Goal: Task Accomplishment & Management: Manage account settings

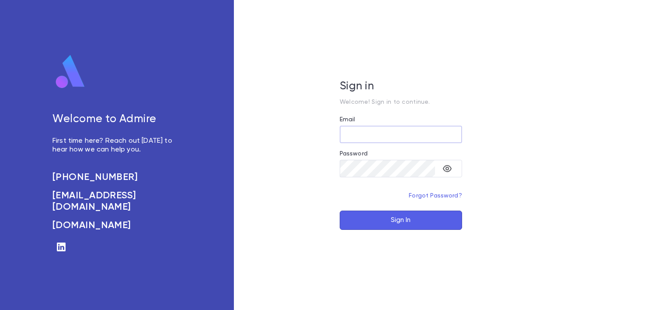
type input "**********"
click at [408, 228] on button "Sign In" at bounding box center [401, 219] width 122 height 19
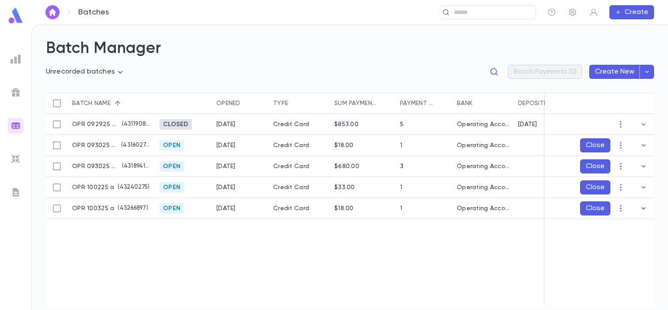
click at [644, 208] on icon "button" at bounding box center [644, 208] width 4 height 2
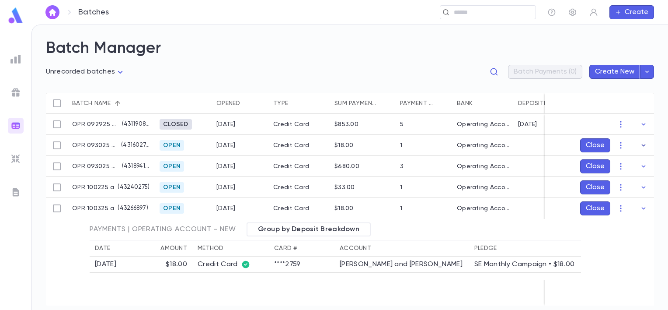
click at [645, 145] on icon "button" at bounding box center [644, 145] width 4 height 2
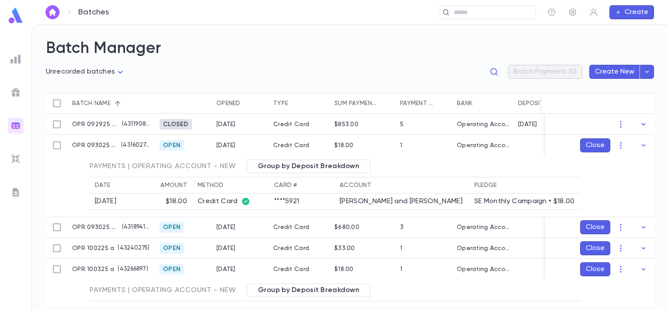
click at [642, 122] on icon "button" at bounding box center [643, 124] width 9 height 9
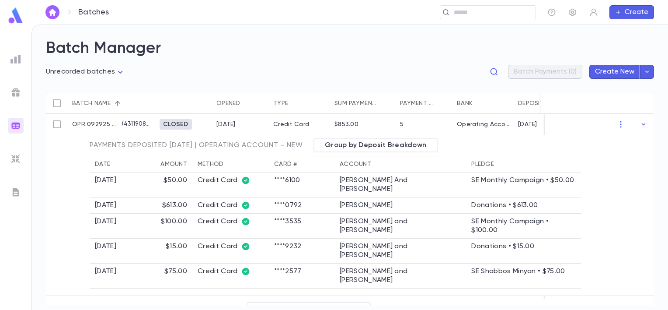
click at [642, 122] on icon "button" at bounding box center [643, 124] width 9 height 9
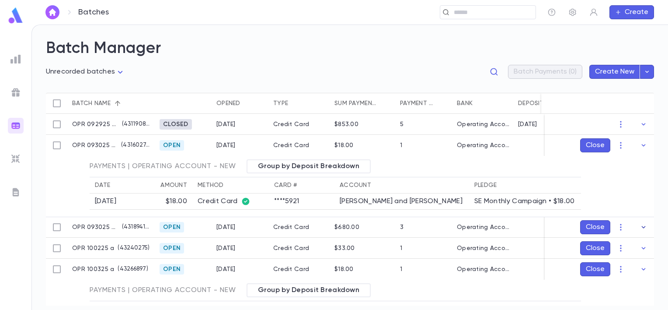
click at [639, 227] on icon "button" at bounding box center [643, 227] width 9 height 9
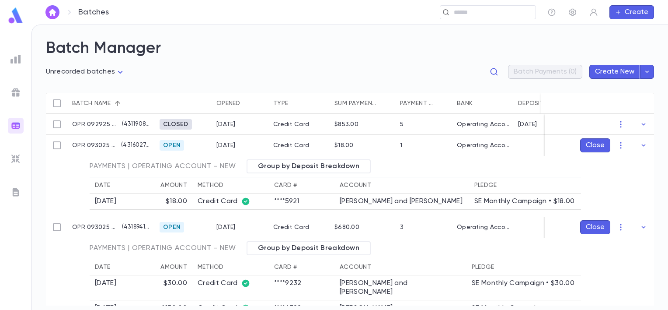
click at [119, 68] on body "**********" at bounding box center [334, 166] width 668 height 285
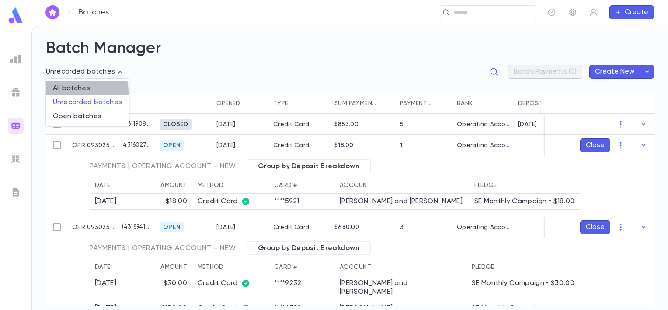
click at [81, 92] on span "All batches" at bounding box center [87, 88] width 69 height 9
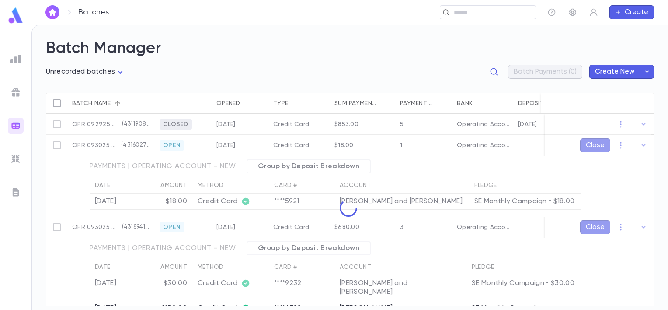
type input "***"
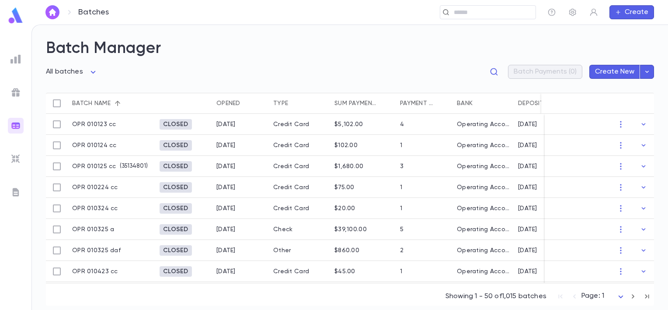
click at [234, 106] on div "Opened" at bounding box center [228, 103] width 24 height 21
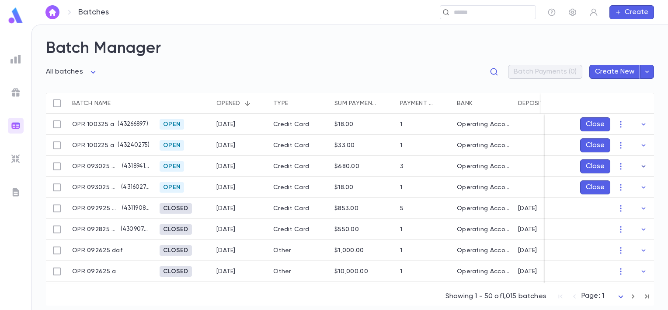
click at [639, 164] on icon "button" at bounding box center [643, 166] width 9 height 9
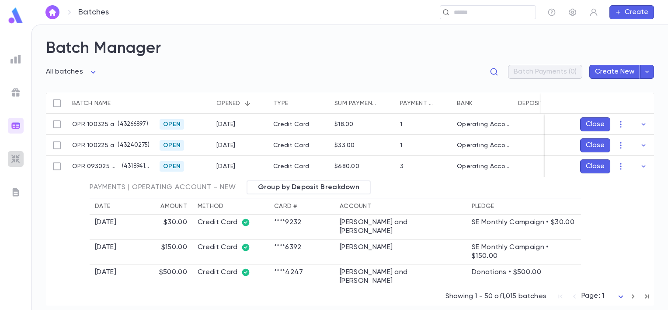
click at [15, 161] on img at bounding box center [15, 159] width 10 height 10
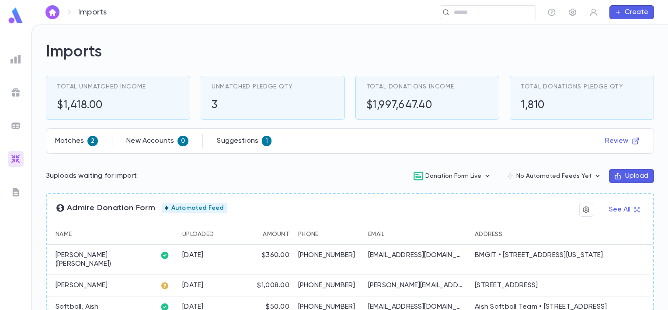
click at [324, 290] on div "(818) 251-0892" at bounding box center [329, 285] width 70 height 21
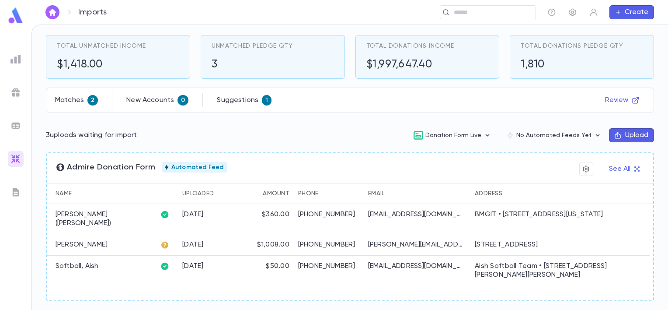
scroll to position [42, 0]
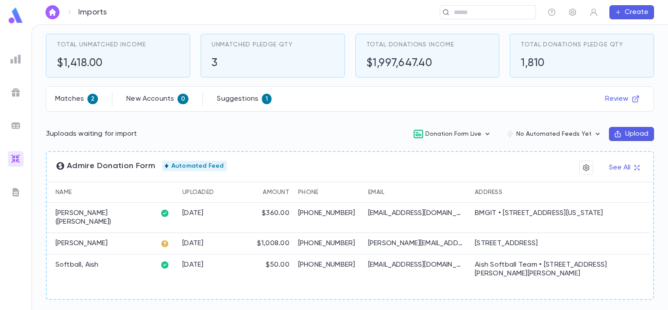
click at [72, 103] on div "Matches 2" at bounding box center [76, 99] width 43 height 10
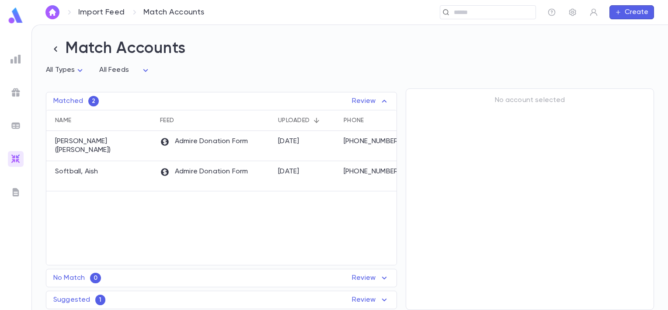
click at [127, 297] on div "Suggested 1 Review" at bounding box center [221, 299] width 350 height 10
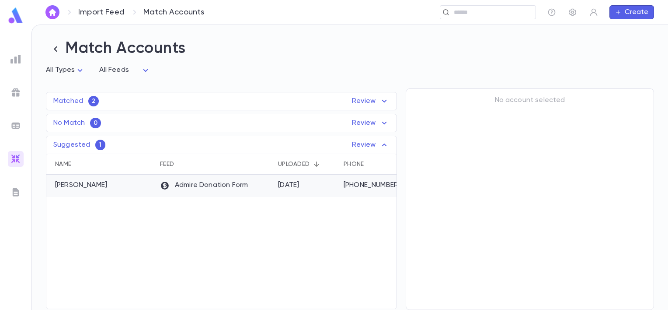
click at [168, 186] on icon at bounding box center [165, 186] width 10 height 10
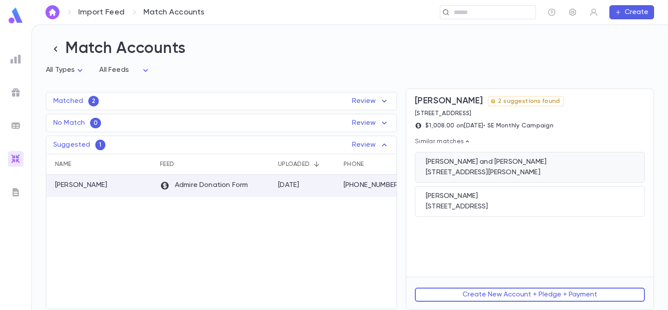
click at [464, 165] on div "Rose, Michael and Rachel" at bounding box center [530, 161] width 208 height 9
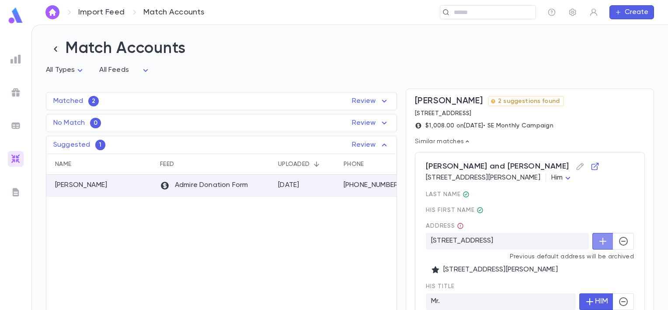
click at [598, 246] on icon "button" at bounding box center [603, 241] width 10 height 10
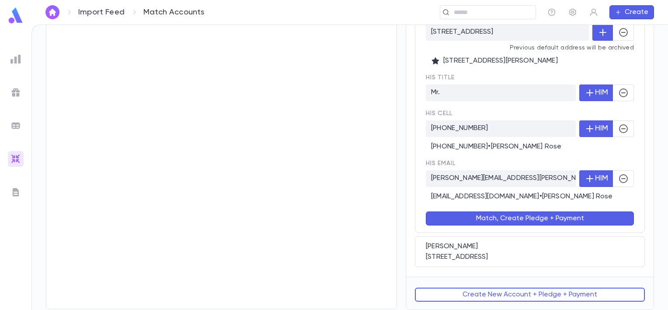
click at [530, 220] on button "Match, Create Pledge + Payment" at bounding box center [530, 218] width 208 height 14
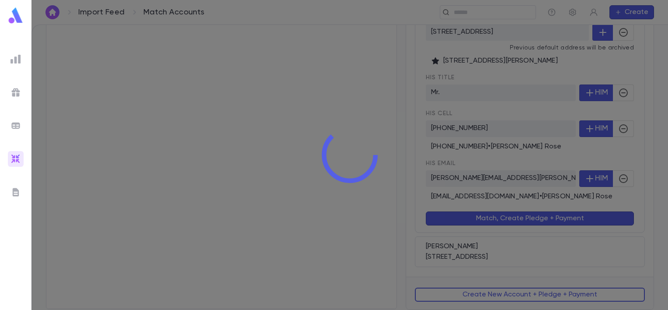
scroll to position [0, 0]
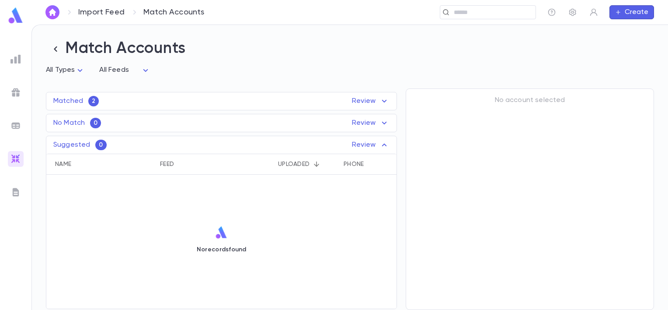
click at [384, 102] on icon at bounding box center [384, 101] width 5 height 3
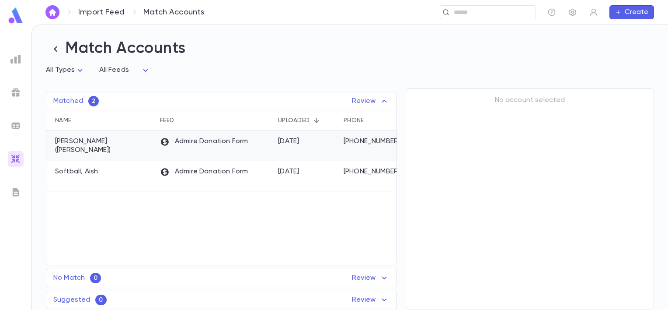
click at [278, 155] on div "9/30/2025" at bounding box center [307, 146] width 66 height 30
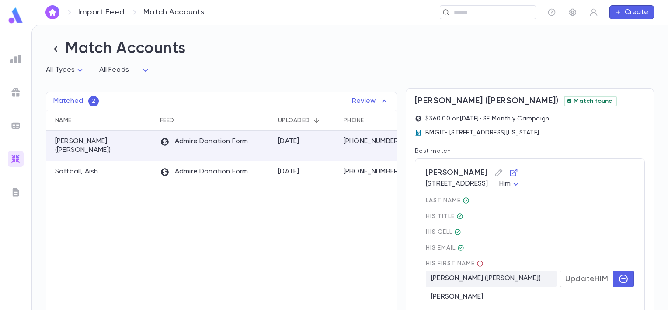
scroll to position [221, 0]
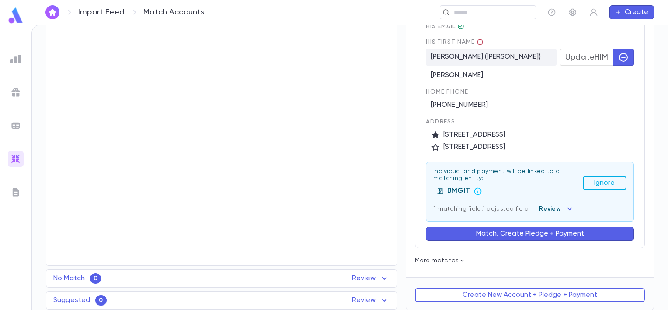
click at [599, 185] on button "Ignore" at bounding box center [605, 183] width 44 height 14
click at [538, 235] on button "Match, Create Entity + Pledge + Payment" at bounding box center [530, 234] width 208 height 14
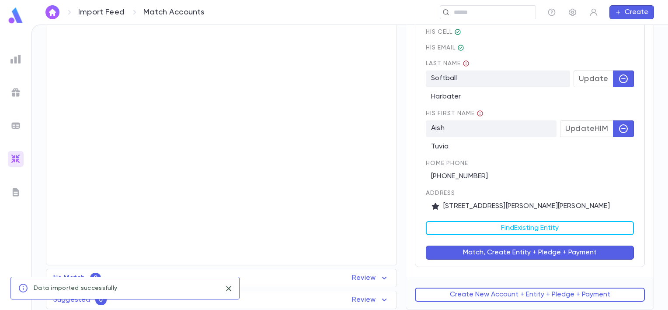
scroll to position [0, 0]
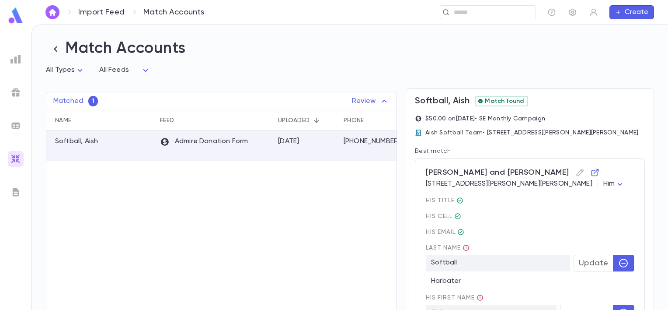
click at [13, 123] on img at bounding box center [15, 125] width 10 height 10
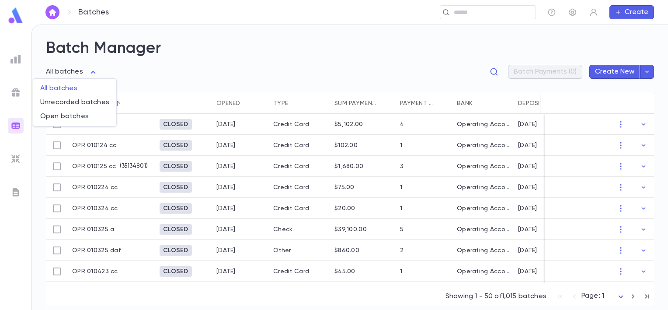
click at [90, 72] on body "Batches ​ Create Batch Manager All batches *** Batch Payments (0) Create New Ba…" at bounding box center [334, 166] width 668 height 285
click at [66, 103] on span "Unrecorded batches" at bounding box center [74, 102] width 69 height 9
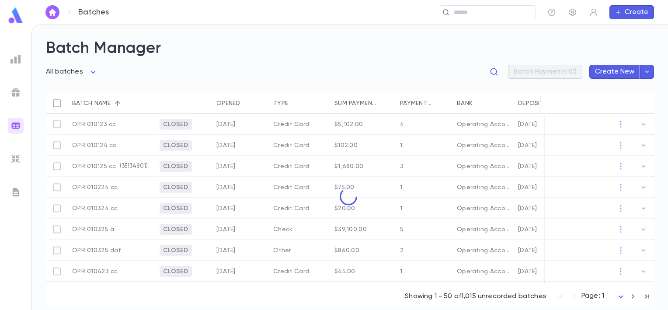
type input "**********"
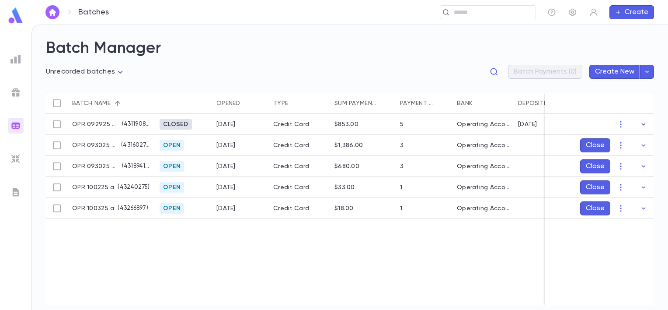
click at [643, 124] on icon "button" at bounding box center [644, 124] width 4 height 2
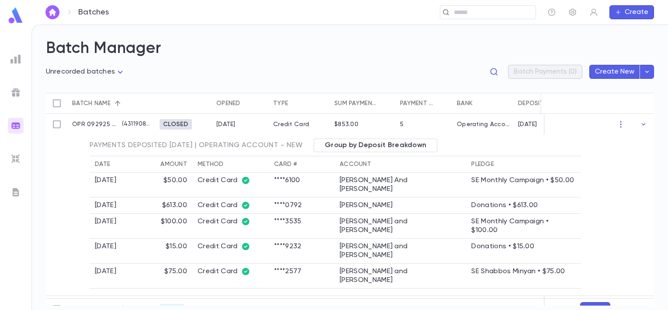
click at [643, 124] on icon "button" at bounding box center [643, 124] width 9 height 9
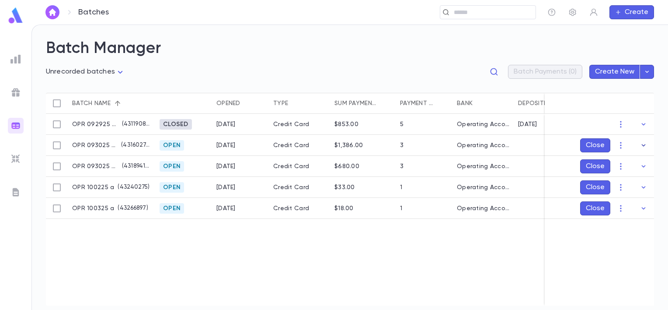
click at [643, 143] on icon "button" at bounding box center [643, 145] width 9 height 9
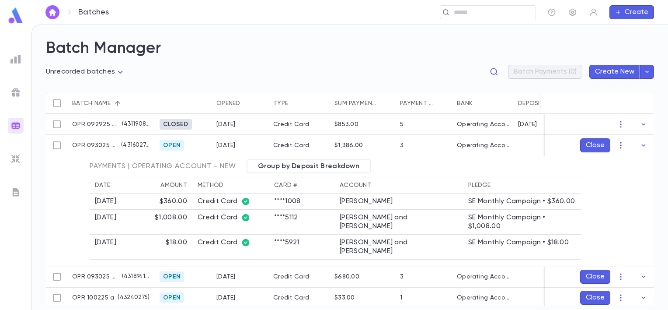
click at [618, 149] on icon "button" at bounding box center [621, 145] width 9 height 9
click at [619, 160] on li "Mark Deposited" at bounding box center [630, 162] width 66 height 14
click at [627, 199] on icon "Choose date, selected date is Oct 3, 2025" at bounding box center [626, 197] width 10 height 10
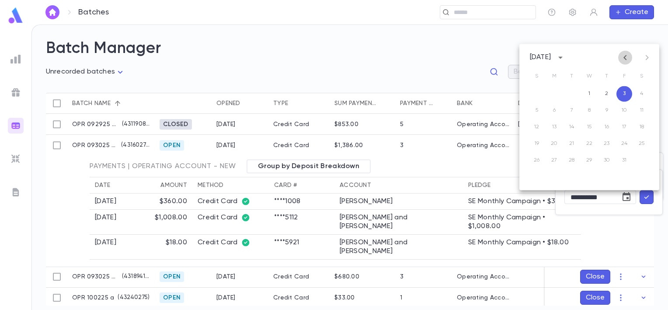
click at [627, 62] on icon "Previous month" at bounding box center [625, 57] width 10 height 10
click at [573, 158] on button "30" at bounding box center [572, 160] width 16 height 16
type input "**********"
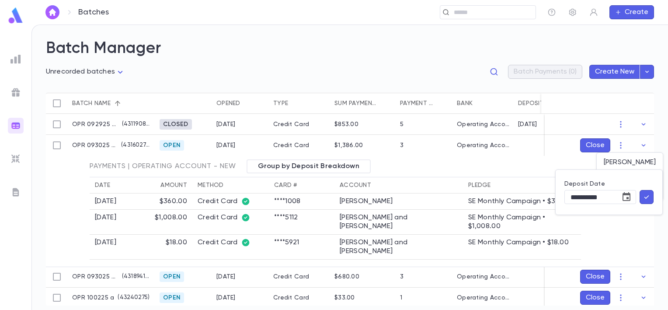
click at [653, 200] on button "button" at bounding box center [647, 197] width 14 height 14
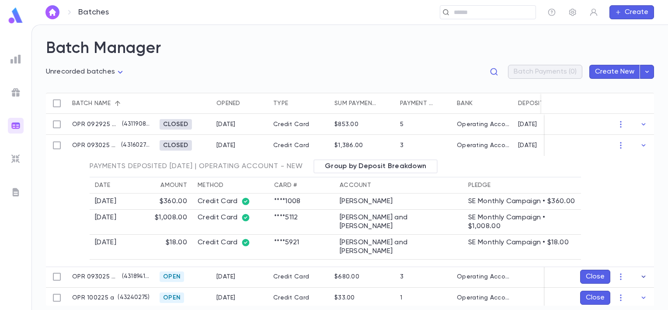
click at [642, 276] on icon "button" at bounding box center [644, 277] width 4 height 2
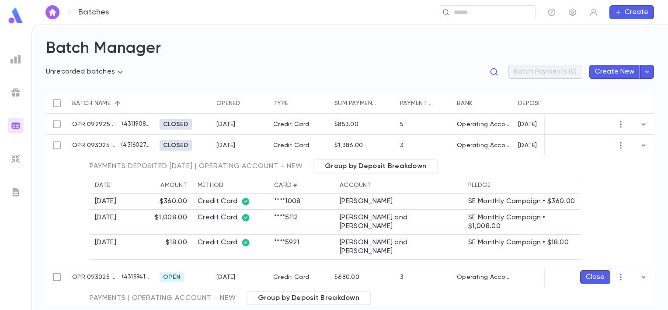
scroll to position [120, 0]
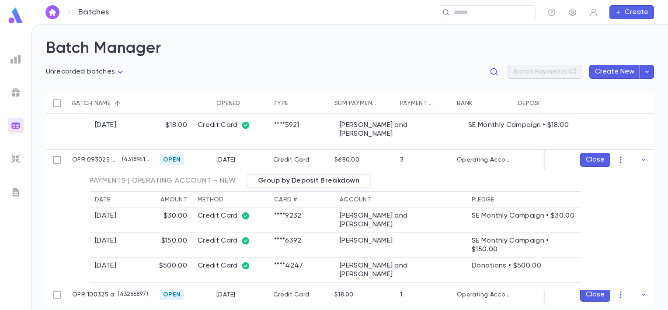
click at [617, 157] on icon "button" at bounding box center [621, 159] width 9 height 9
click at [605, 188] on li "Edit" at bounding box center [630, 187] width 66 height 14
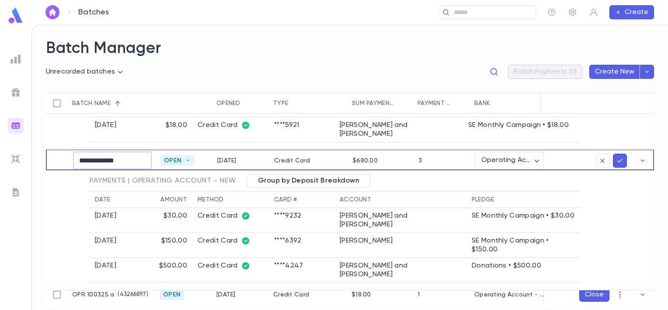
click at [110, 156] on input "**********" at bounding box center [112, 160] width 79 height 17
type input "**********"
click at [617, 161] on icon "submit" at bounding box center [620, 160] width 8 height 9
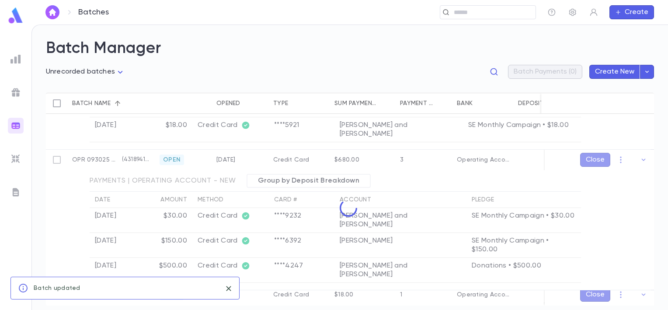
scroll to position [119, 0]
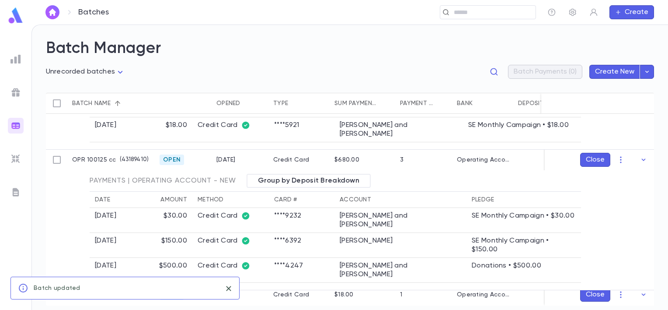
click at [617, 161] on icon "button" at bounding box center [621, 159] width 9 height 9
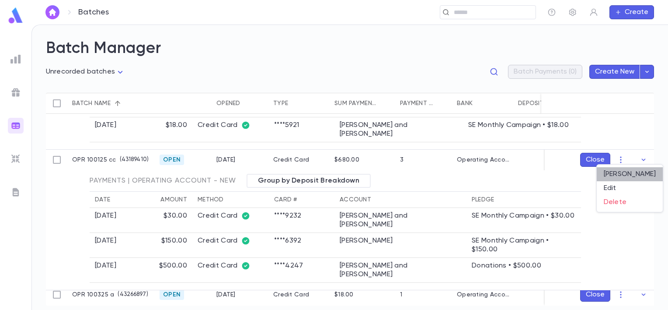
click at [619, 173] on li "Mark Deposited" at bounding box center [630, 174] width 66 height 14
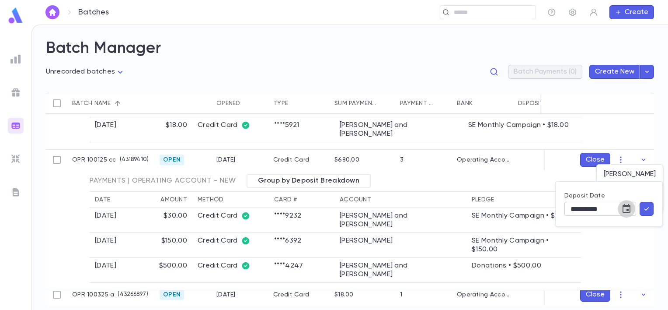
click at [628, 206] on icon "Choose date, selected date is Oct 3, 2025" at bounding box center [627, 208] width 8 height 9
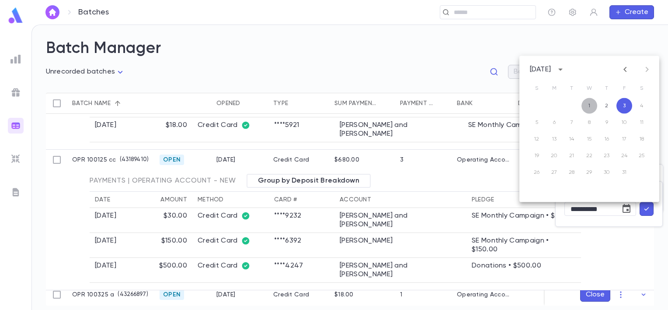
click at [588, 105] on button "1" at bounding box center [590, 106] width 16 height 16
type input "**********"
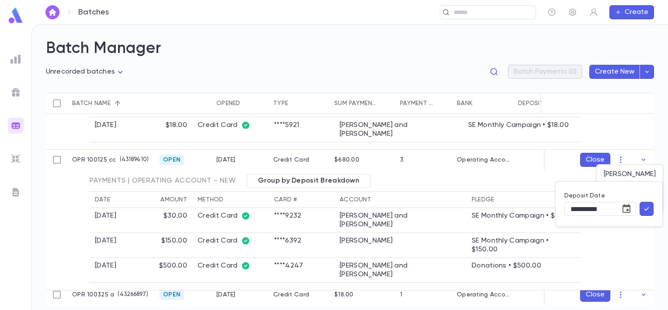
click at [642, 206] on button "button" at bounding box center [647, 209] width 14 height 14
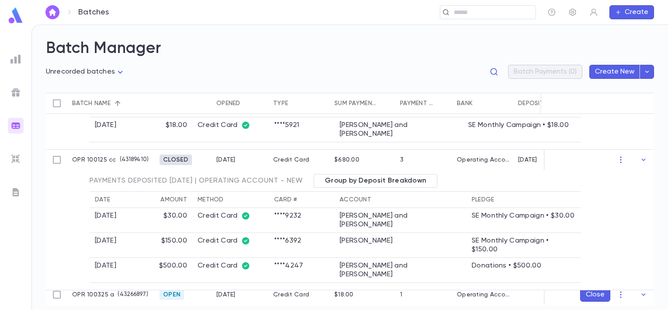
click at [618, 272] on icon "button" at bounding box center [621, 273] width 9 height 9
click at [616, 275] on li "Edit" at bounding box center [630, 279] width 66 height 14
click at [128, 273] on input "**********" at bounding box center [112, 274] width 79 height 17
type input "**********"
click at [619, 272] on icon "submit" at bounding box center [620, 274] width 8 height 9
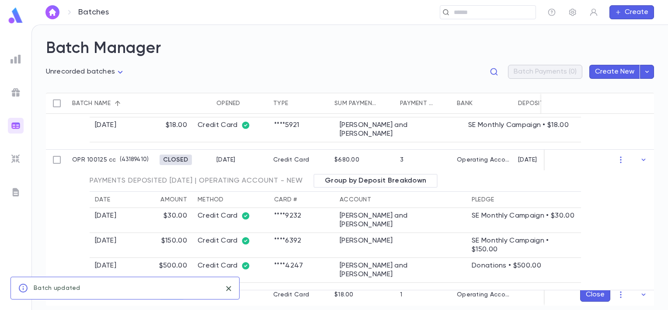
click at [617, 272] on icon "button" at bounding box center [621, 273] width 9 height 9
click at [617, 266] on li "Mark Deposited" at bounding box center [630, 265] width 66 height 14
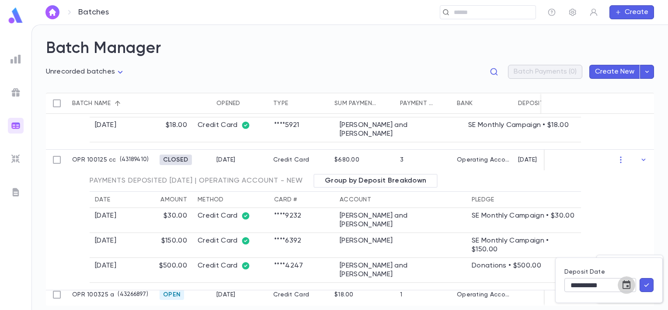
click at [629, 290] on button "Choose date, selected date is Oct 3, 2025" at bounding box center [626, 284] width 17 height 17
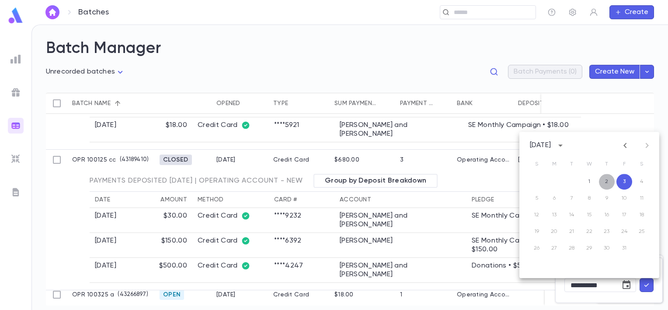
click at [609, 185] on button "2" at bounding box center [607, 182] width 16 height 16
type input "**********"
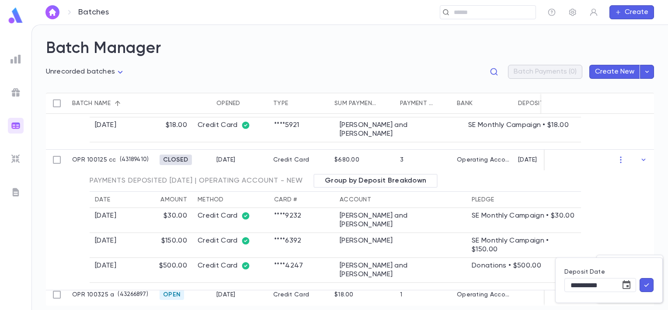
click at [647, 281] on icon "button" at bounding box center [647, 284] width 8 height 9
click at [642, 293] on icon "button" at bounding box center [643, 294] width 9 height 9
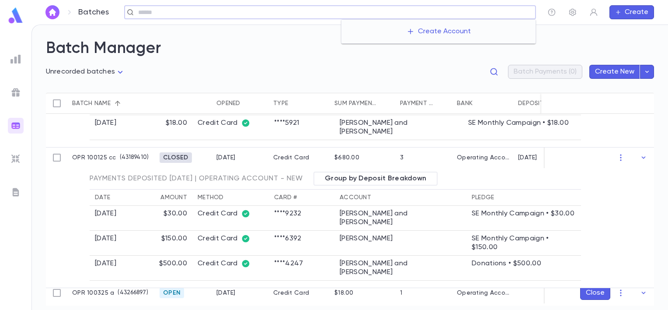
click at [470, 15] on input "text" at bounding box center [334, 12] width 397 height 8
click at [604, 49] on h2 "Batch Manager" at bounding box center [350, 48] width 608 height 19
